Goal: Information Seeking & Learning: Learn about a topic

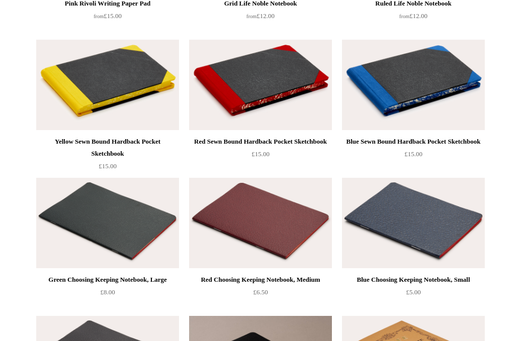
scroll to position [1468, 0]
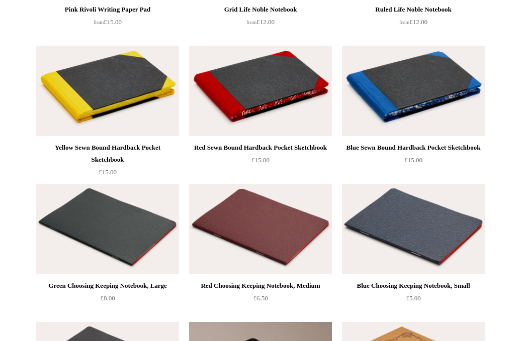
click at [243, 239] on img at bounding box center [260, 229] width 143 height 91
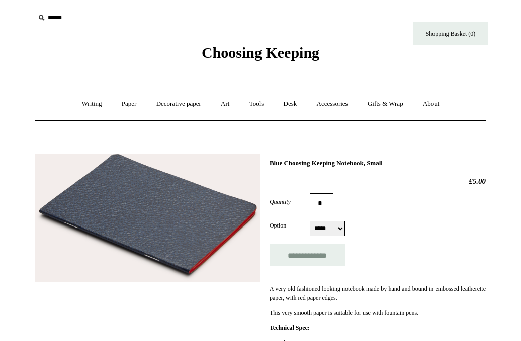
scroll to position [102, 0]
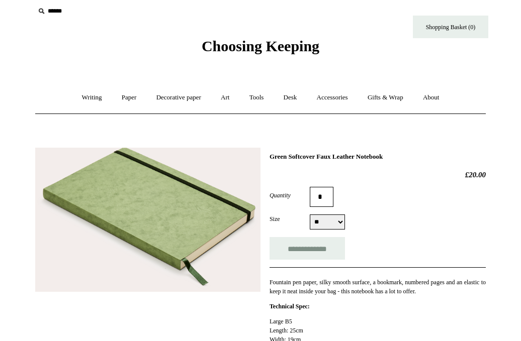
scroll to position [9, 0]
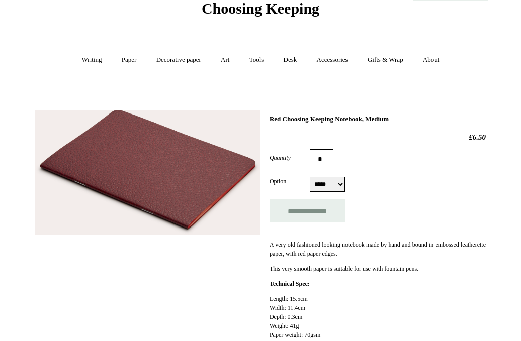
scroll to position [111, 0]
